Goal: Information Seeking & Learning: Learn about a topic

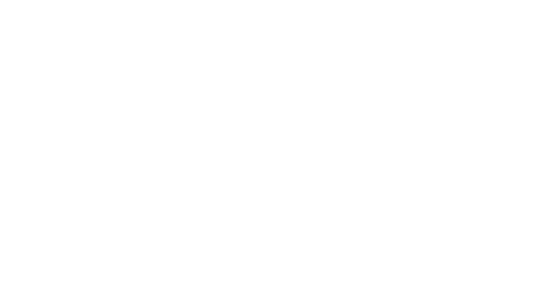
select select "es"
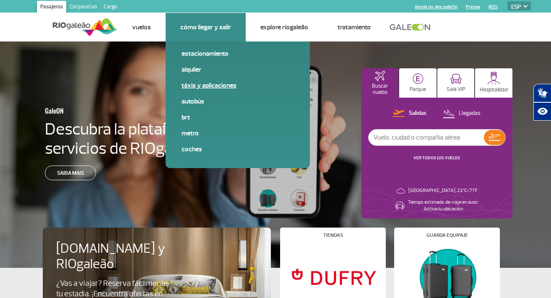
click at [242, 85] on link "Táxis y aplicaciones" at bounding box center [238, 85] width 112 height 9
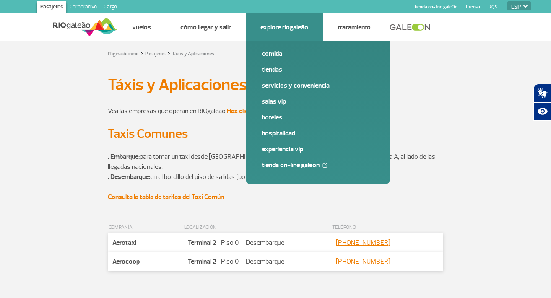
click at [321, 104] on link "Salas VIP" at bounding box center [318, 101] width 112 height 9
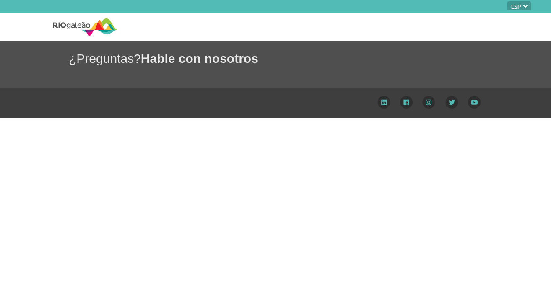
select select "es"
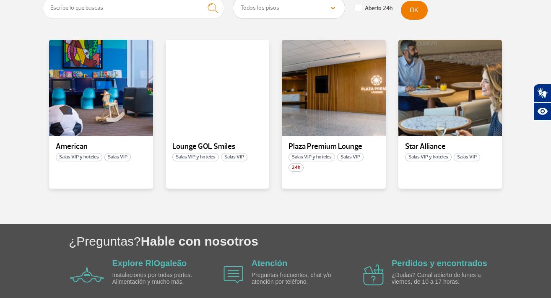
scroll to position [180, 0]
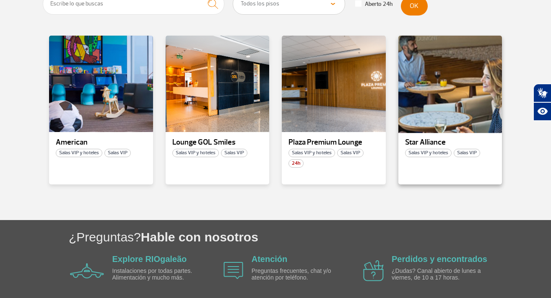
click at [419, 103] on div at bounding box center [450, 84] width 106 height 99
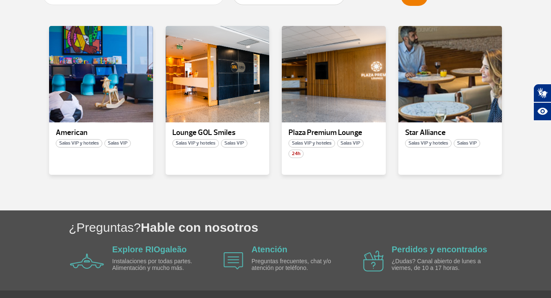
scroll to position [197, 0]
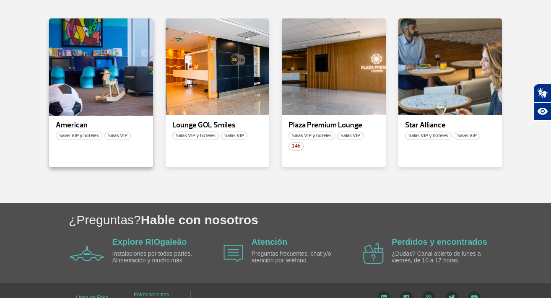
click at [106, 81] on div at bounding box center [101, 67] width 106 height 99
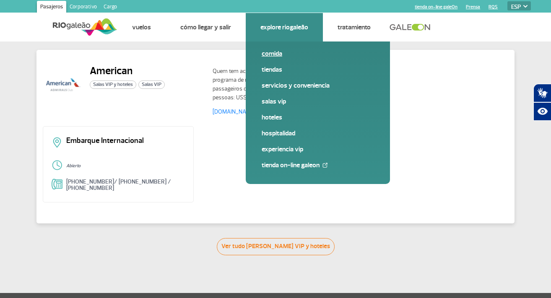
click at [271, 56] on link "Comida" at bounding box center [318, 53] width 112 height 9
click at [275, 27] on link "Explore RIOgaleão" at bounding box center [284, 27] width 48 height 8
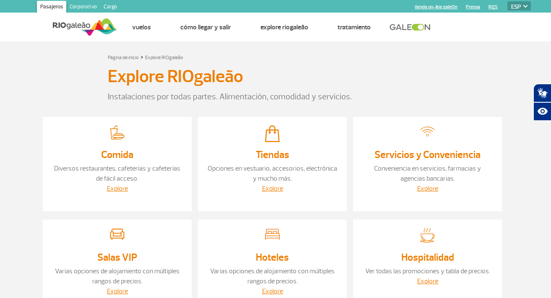
click at [289, 56] on div "Página de inicio > Explore RIOgaleão" at bounding box center [275, 57] width 335 height 10
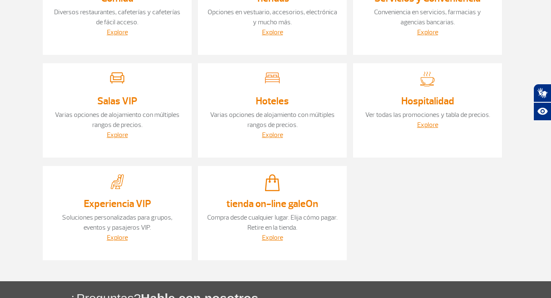
scroll to position [157, 0]
click at [421, 123] on link "Explore" at bounding box center [427, 124] width 21 height 8
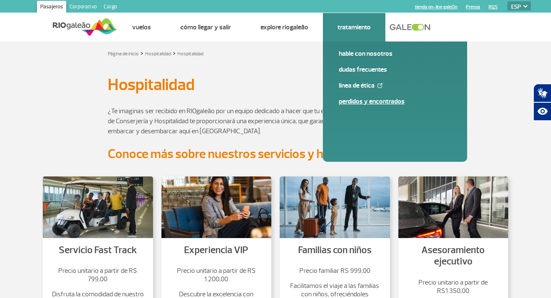
click at [368, 103] on link "Perdidos y Encontrados" at bounding box center [395, 101] width 112 height 9
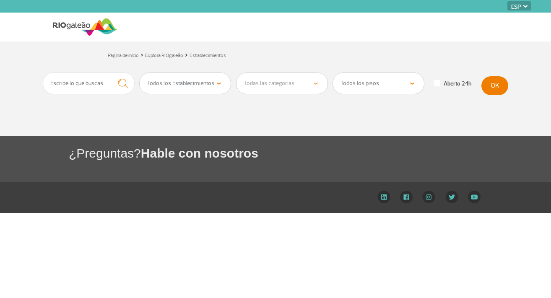
select select "es"
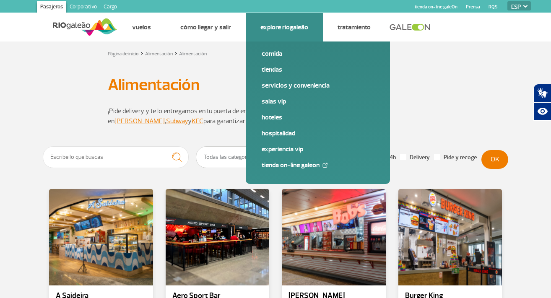
click at [320, 122] on span "Hoteles" at bounding box center [318, 121] width 112 height 16
click at [298, 152] on link "Experiencia VIP" at bounding box center [318, 149] width 112 height 9
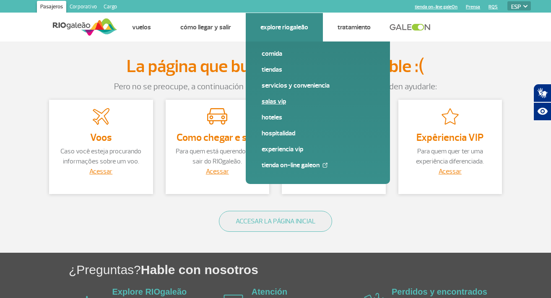
click at [278, 103] on link "Salas VIP" at bounding box center [318, 101] width 112 height 9
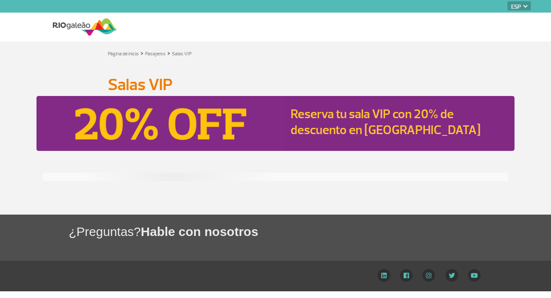
select select "es"
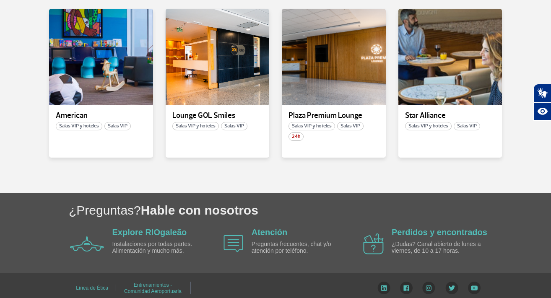
scroll to position [213, 0]
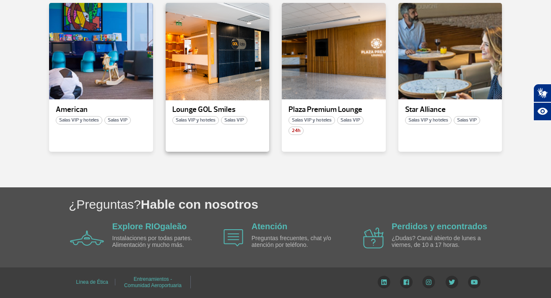
click at [254, 80] on div at bounding box center [217, 51] width 106 height 99
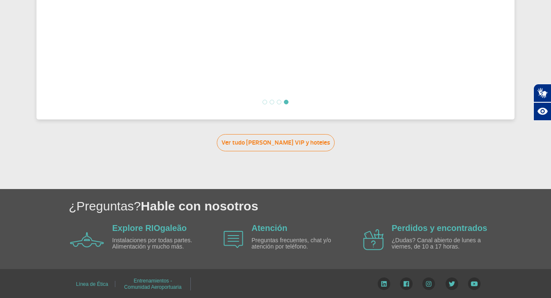
scroll to position [410, 0]
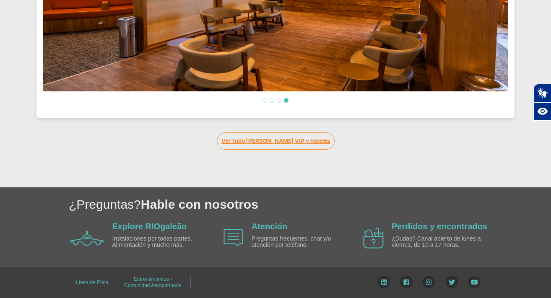
click at [262, 143] on link "Ver tudo de Salas VIP y hoteles" at bounding box center [276, 141] width 118 height 17
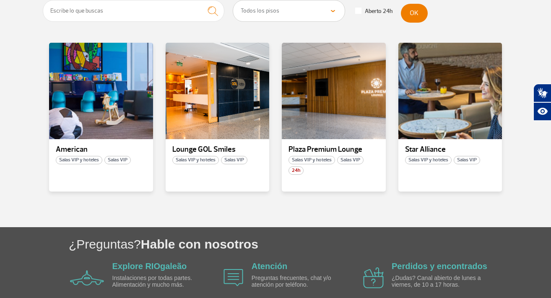
scroll to position [172, 0]
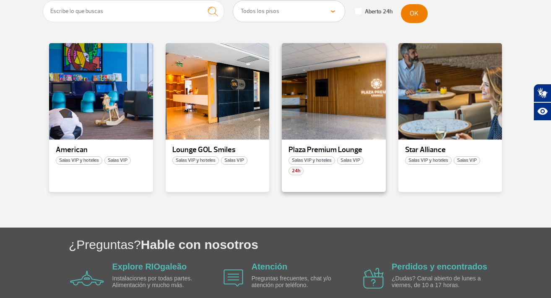
click at [320, 171] on div "24h" at bounding box center [334, 171] width 104 height 8
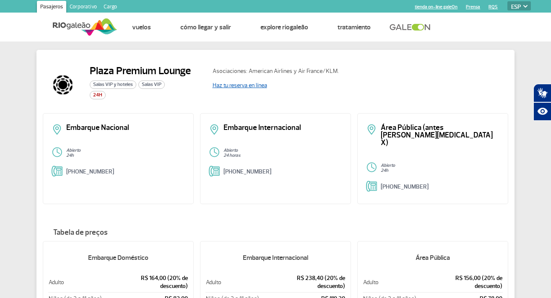
click at [263, 87] on link "Haz tu reserva en línea" at bounding box center [240, 85] width 55 height 7
